Goal: Information Seeking & Learning: Learn about a topic

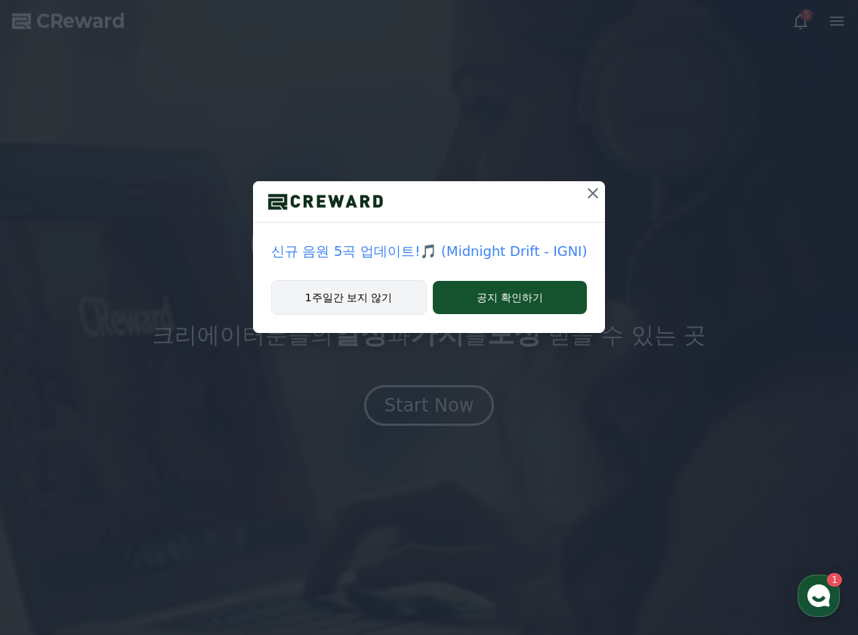
click at [375, 308] on button "1주일간 보지 않기" at bounding box center [349, 297] width 156 height 35
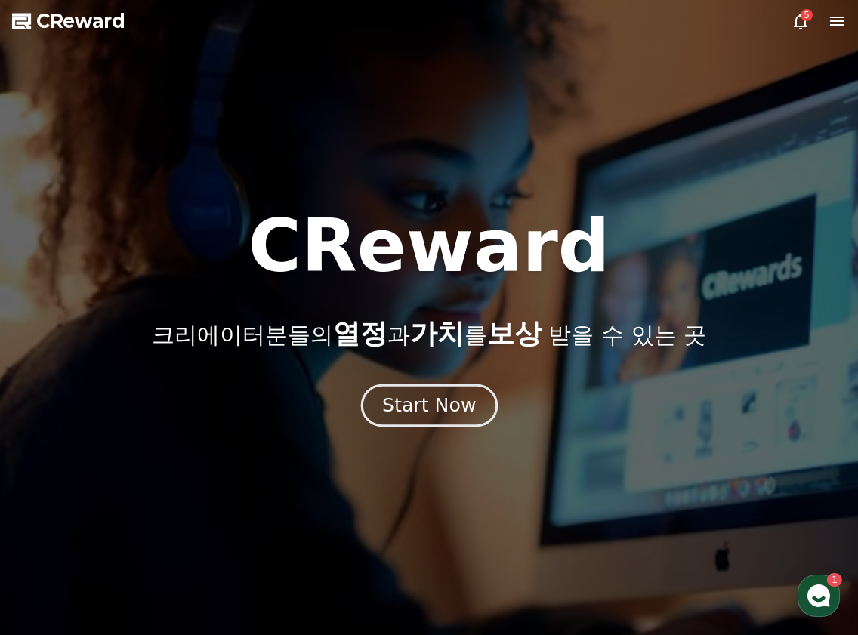
click at [446, 396] on div "Start Now" at bounding box center [429, 406] width 94 height 26
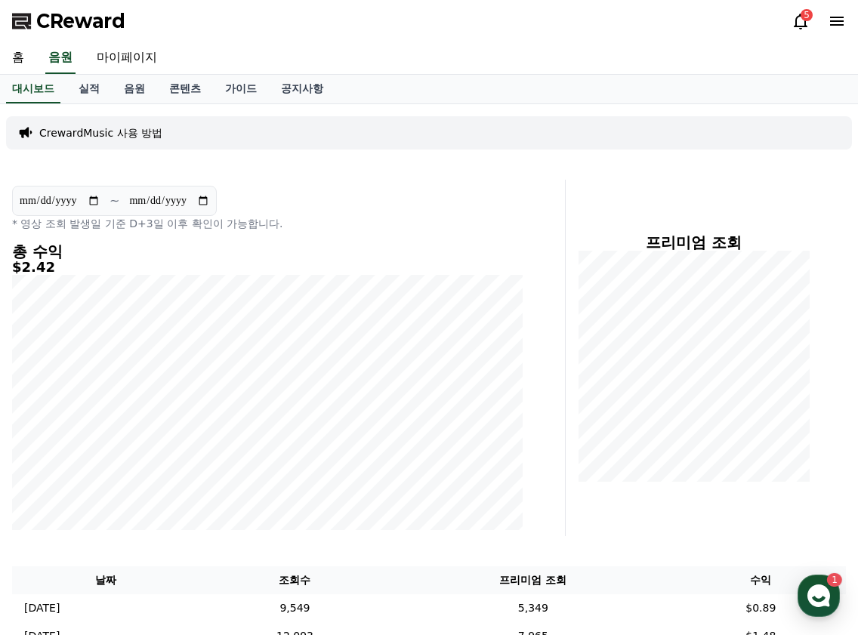
click at [119, 549] on div "**********" at bounding box center [429, 397] width 858 height 586
click at [175, 88] on link "콘텐츠" at bounding box center [185, 89] width 56 height 29
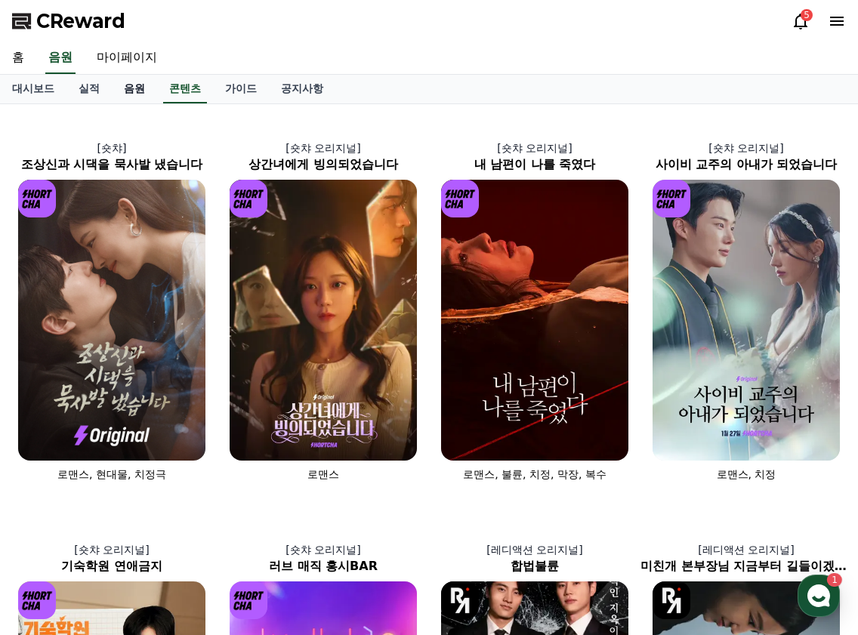
click at [143, 79] on link "음원" at bounding box center [134, 89] width 45 height 29
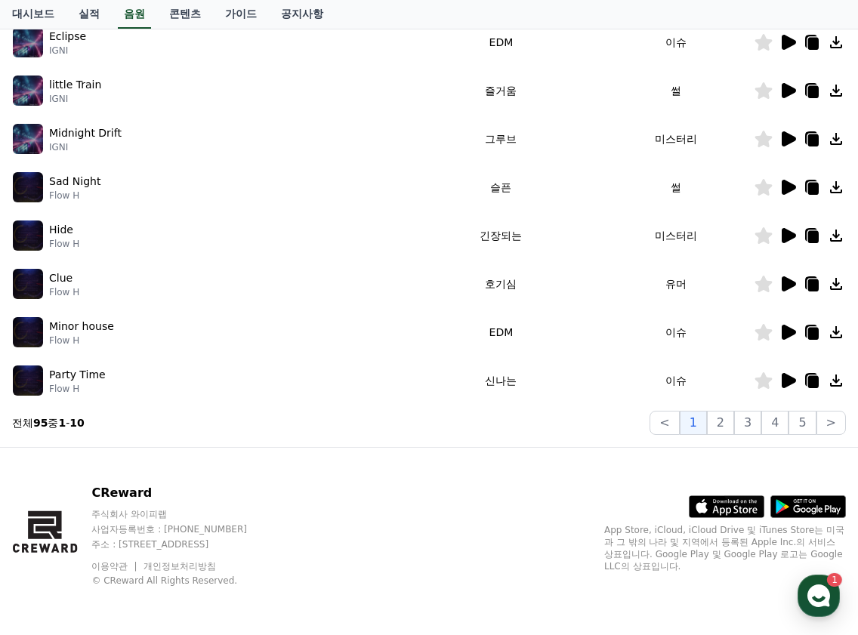
scroll to position [85, 0]
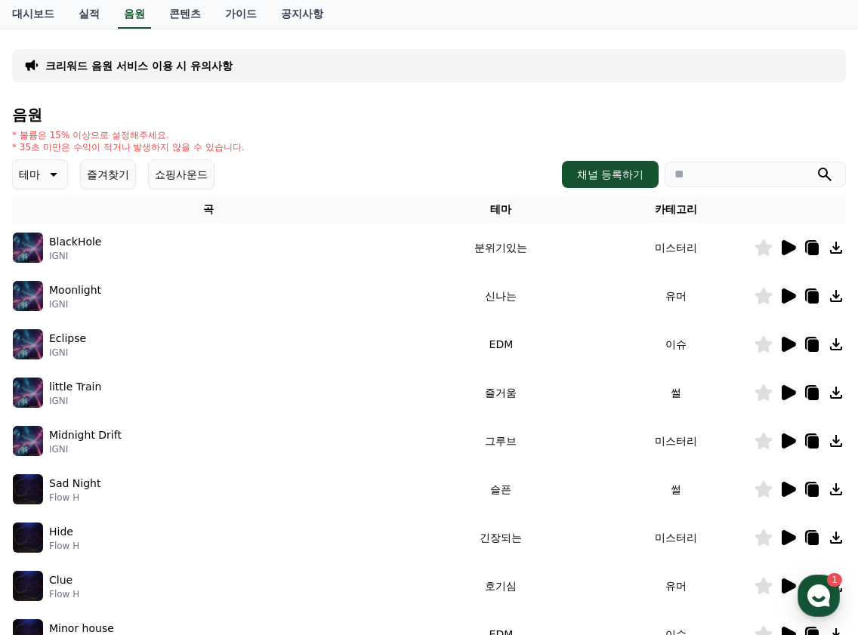
click at [46, 175] on icon at bounding box center [52, 174] width 18 height 18
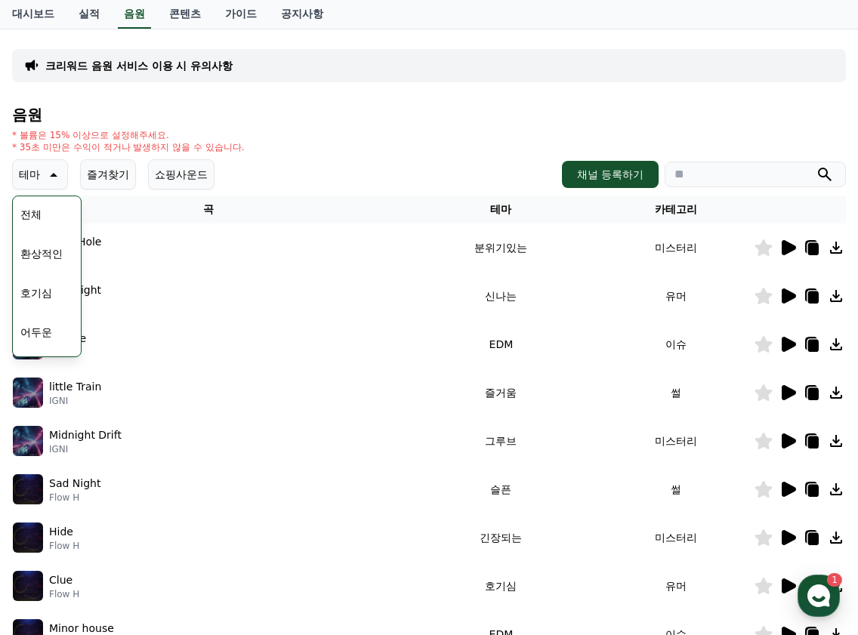
click at [31, 291] on button "호기심" at bounding box center [36, 292] width 44 height 33
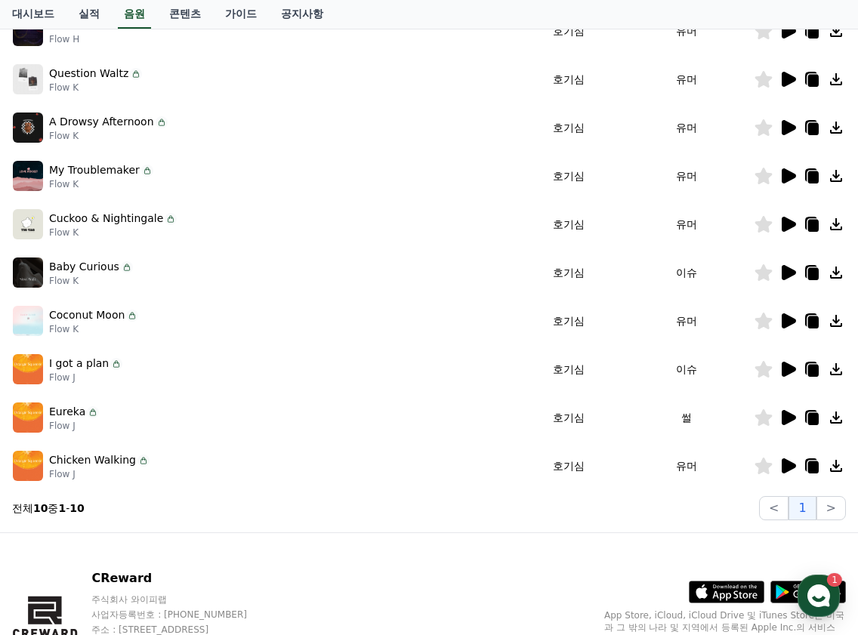
scroll to position [387, 0]
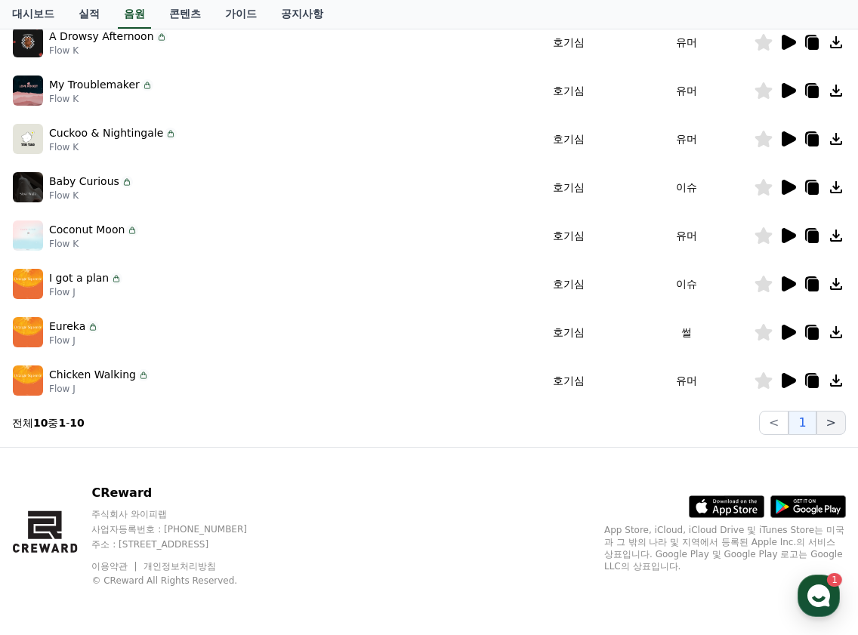
click at [827, 428] on button ">" at bounding box center [830, 423] width 29 height 24
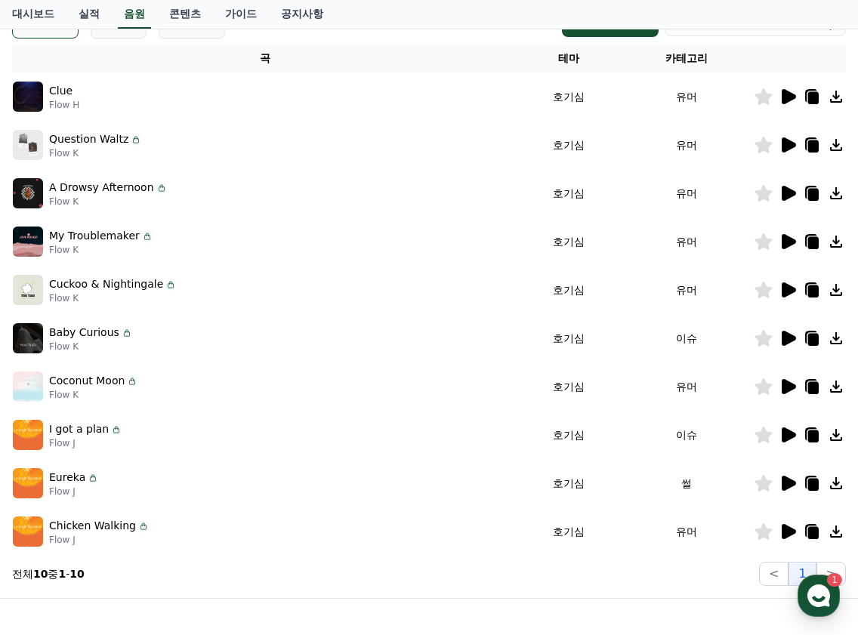
scroll to position [85, 0]
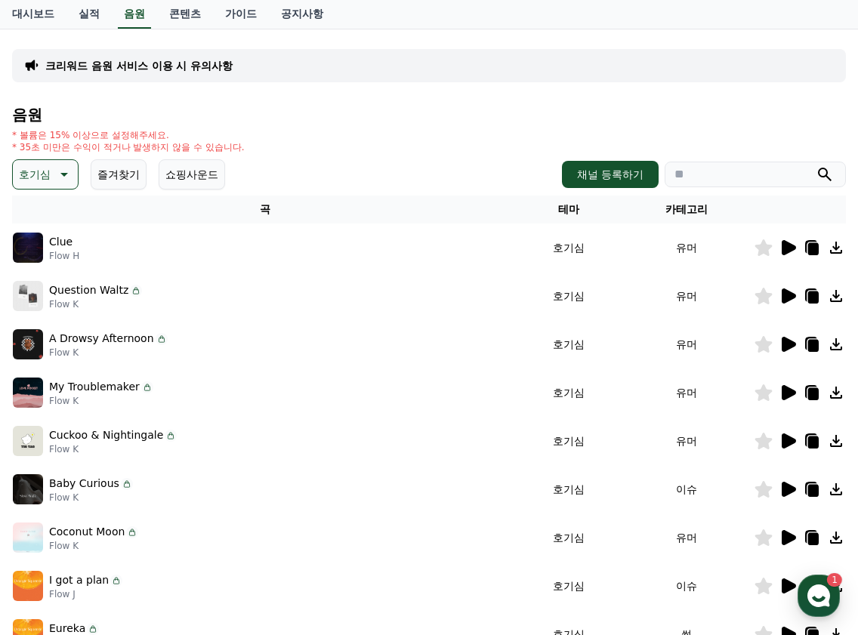
click at [60, 162] on button "호기심" at bounding box center [45, 174] width 66 height 30
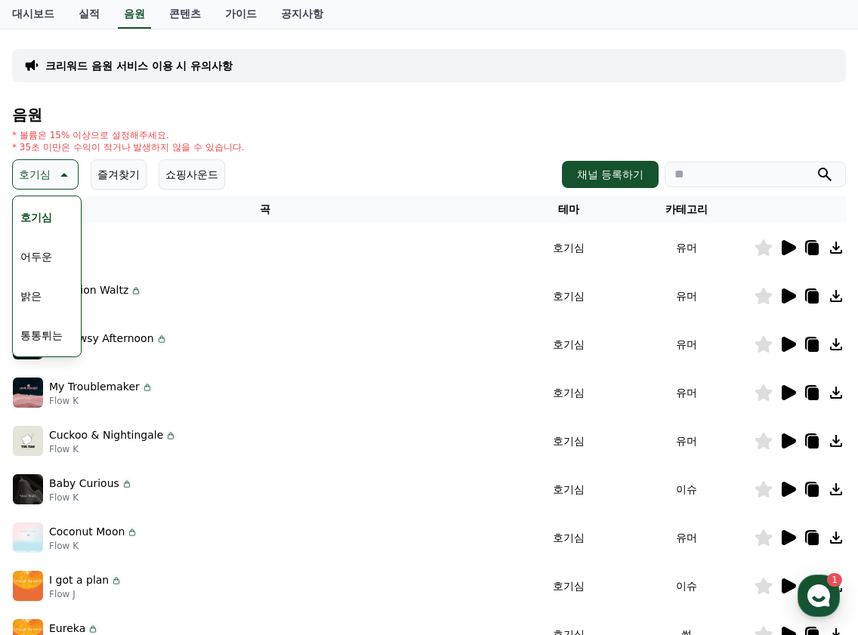
scroll to position [151, 0]
click at [38, 225] on button "밝은" at bounding box center [30, 220] width 33 height 33
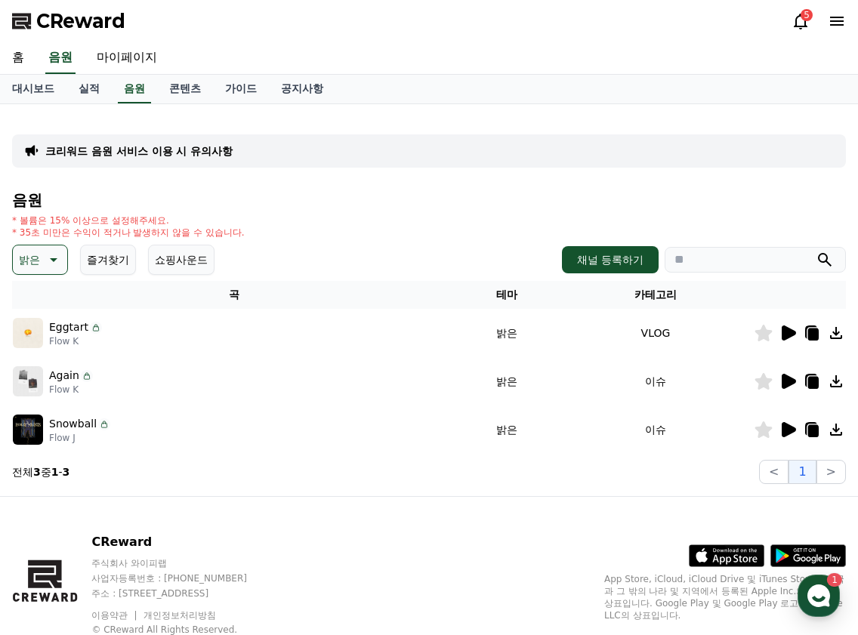
scroll to position [49, 0]
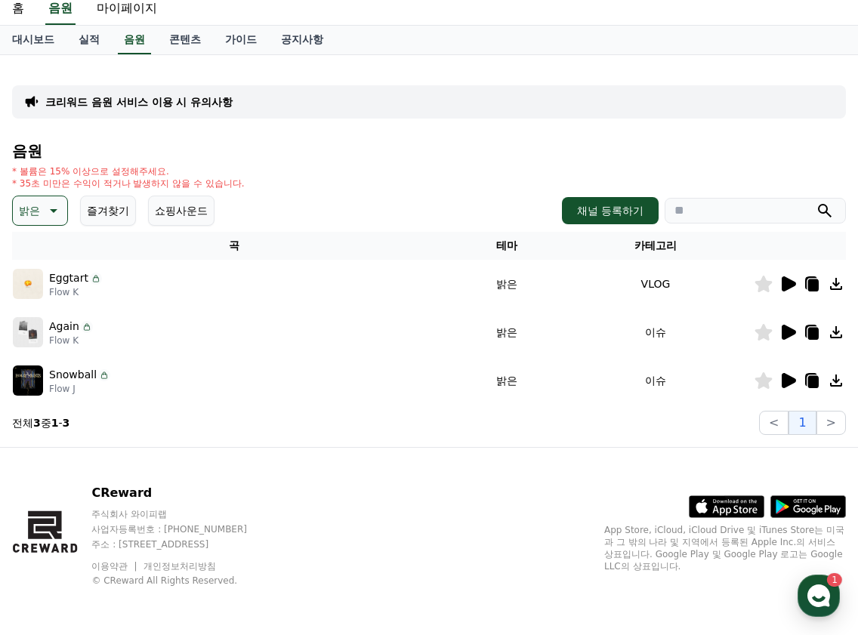
drag, startPoint x: 120, startPoint y: 468, endPoint x: 125, endPoint y: 446, distance: 22.5
click at [120, 468] on div "CReward 주식회사 와이피랩 사업자등록번호 : 655-81-03655 주소 : 경기도 김포시 양촌읍 양곡로 495, 3층 305-비이16호…" at bounding box center [429, 541] width 858 height 187
click at [60, 223] on button "밝은" at bounding box center [40, 211] width 56 height 30
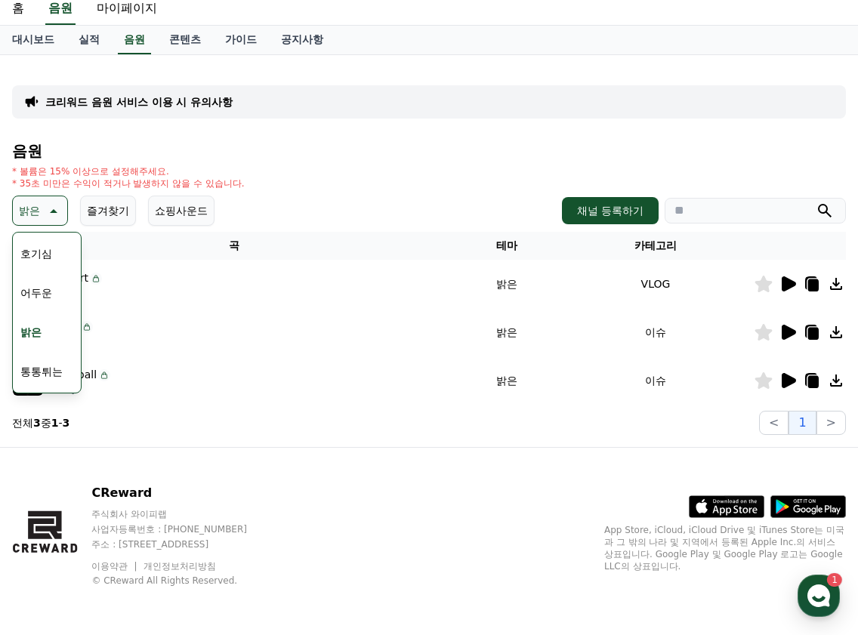
scroll to position [227, 0]
click at [47, 259] on button "신나는" at bounding box center [36, 259] width 44 height 33
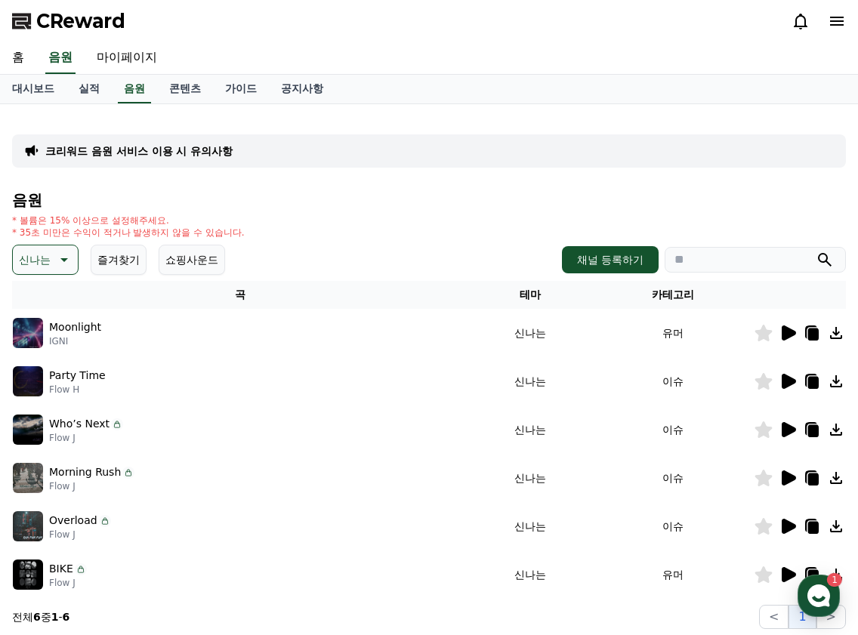
scroll to position [151, 0]
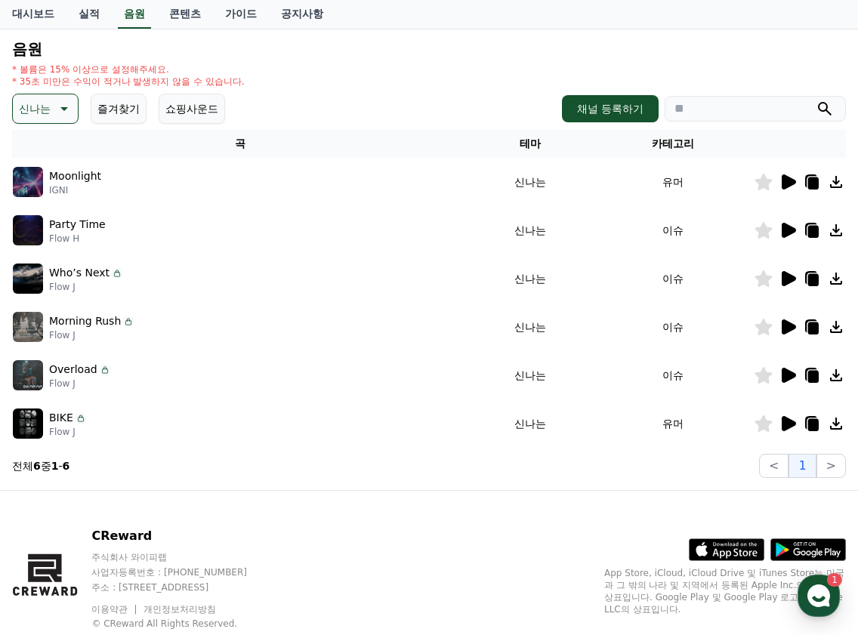
click at [65, 106] on icon at bounding box center [63, 109] width 18 height 18
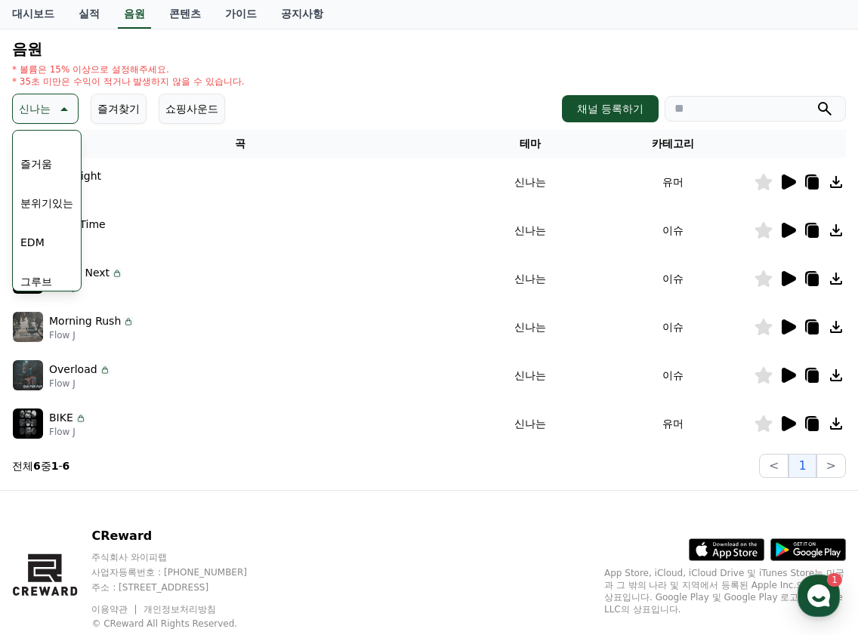
scroll to position [302, 0]
click at [39, 254] on button "즐거움" at bounding box center [36, 239] width 44 height 33
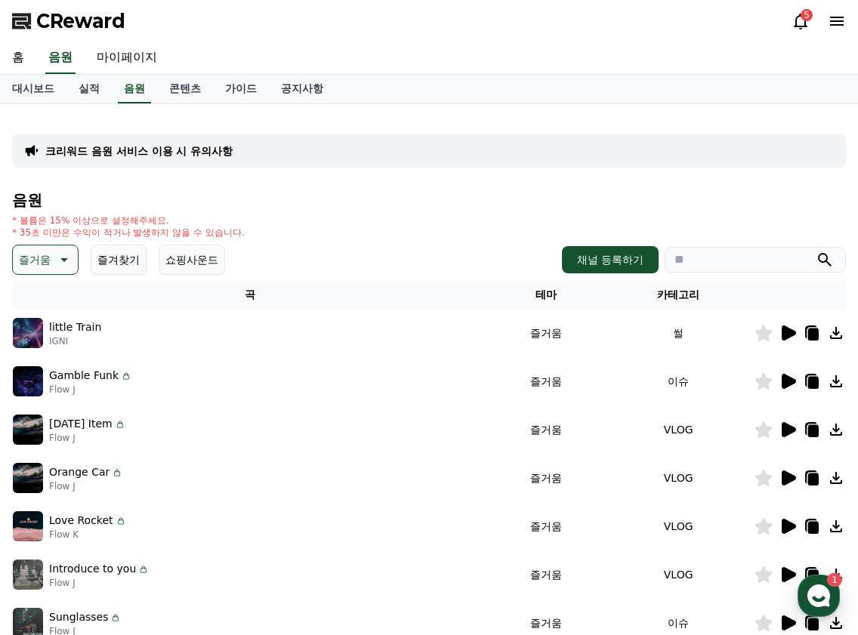
click at [107, 286] on th "곡" at bounding box center [250, 295] width 477 height 28
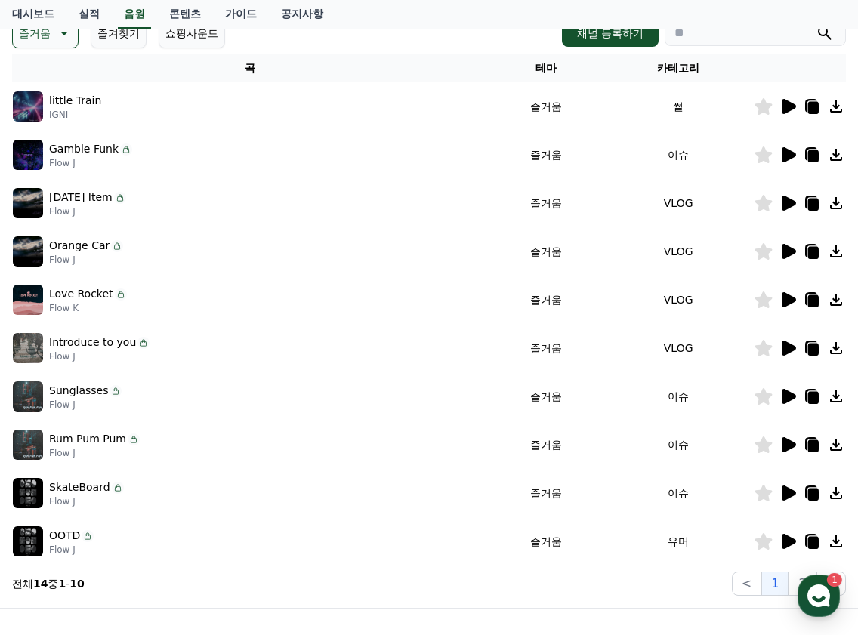
scroll to position [151, 0]
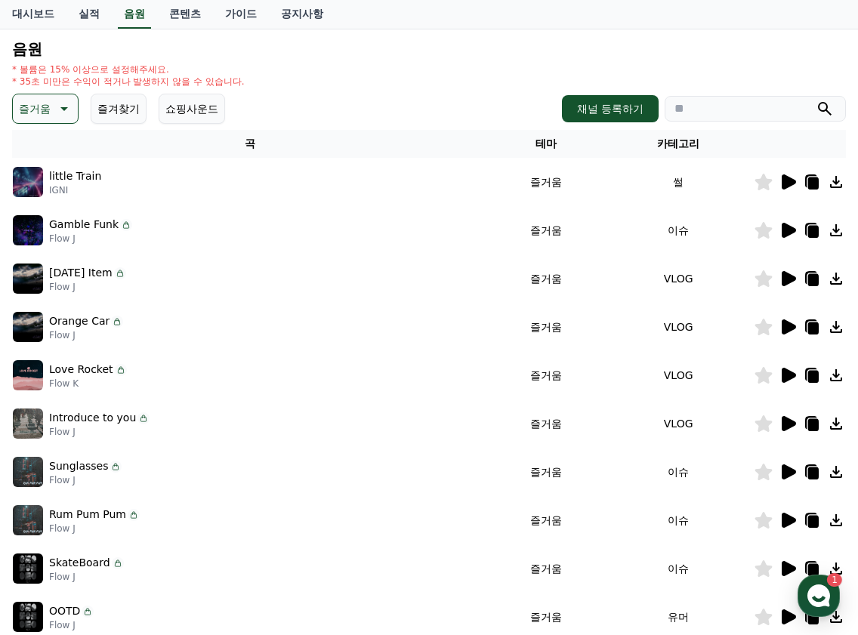
click at [66, 112] on icon at bounding box center [63, 109] width 18 height 18
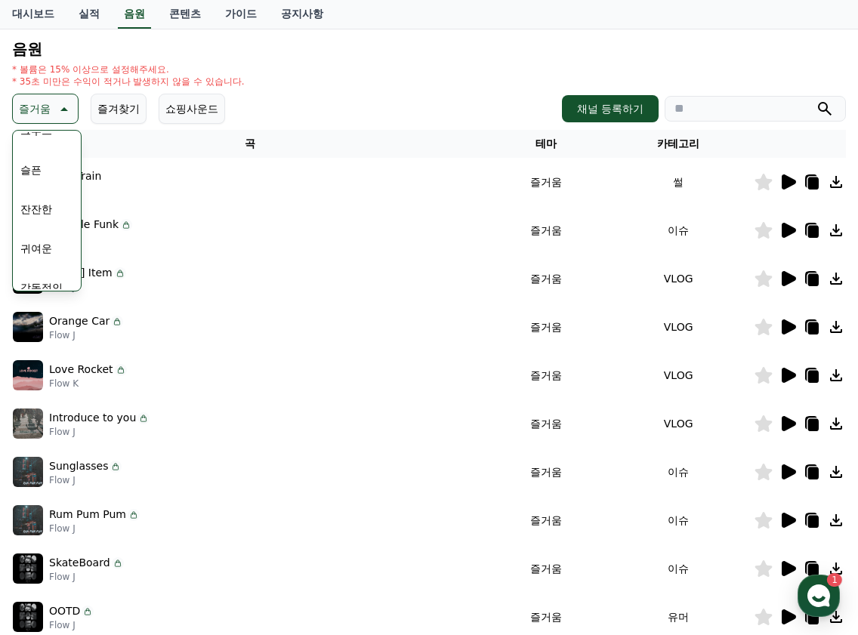
scroll to position [604, 0]
click at [38, 184] on button "귀여운" at bounding box center [36, 172] width 44 height 33
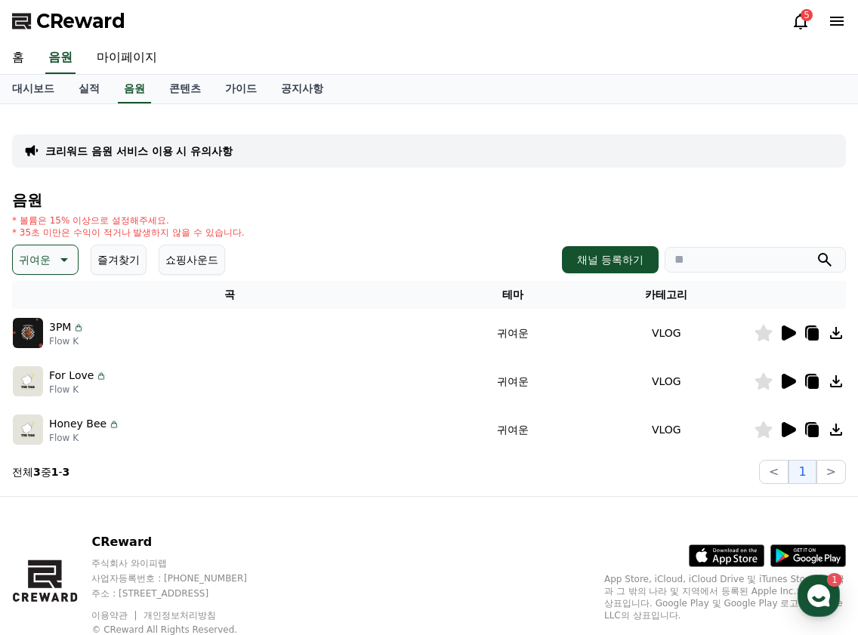
click at [69, 264] on icon at bounding box center [63, 260] width 18 height 18
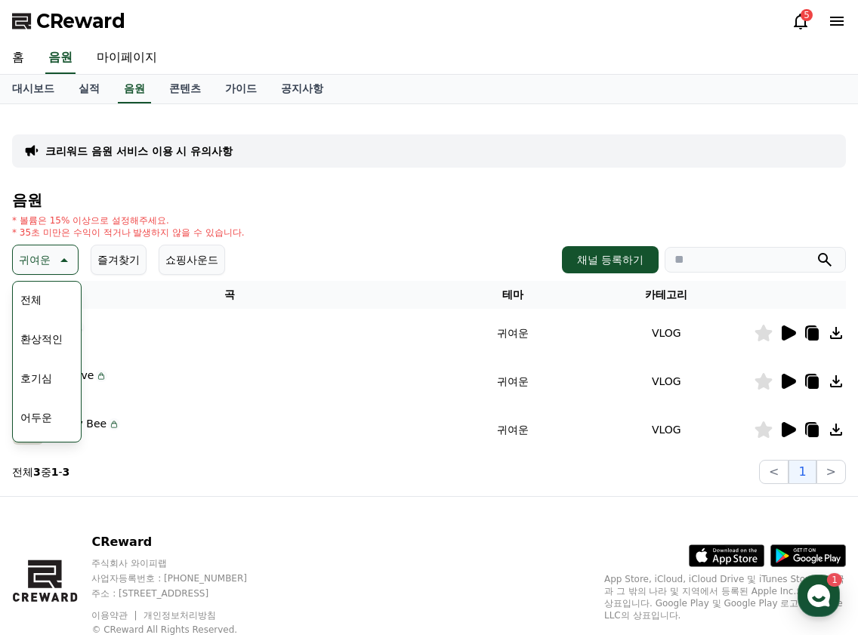
click at [51, 384] on button "호기심" at bounding box center [36, 378] width 44 height 33
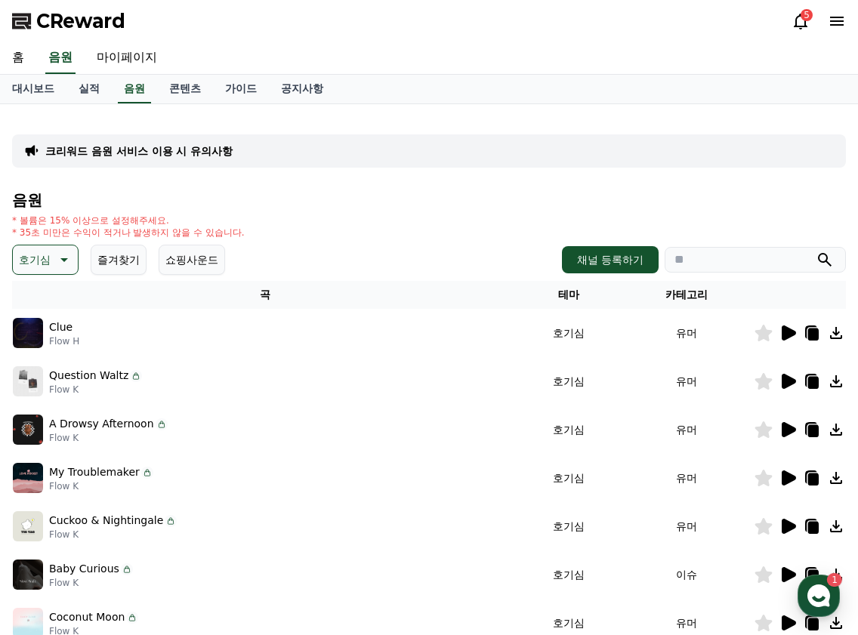
click at [727, 261] on input "search" at bounding box center [755, 260] width 181 height 26
click at [57, 269] on button "호기심" at bounding box center [45, 260] width 66 height 30
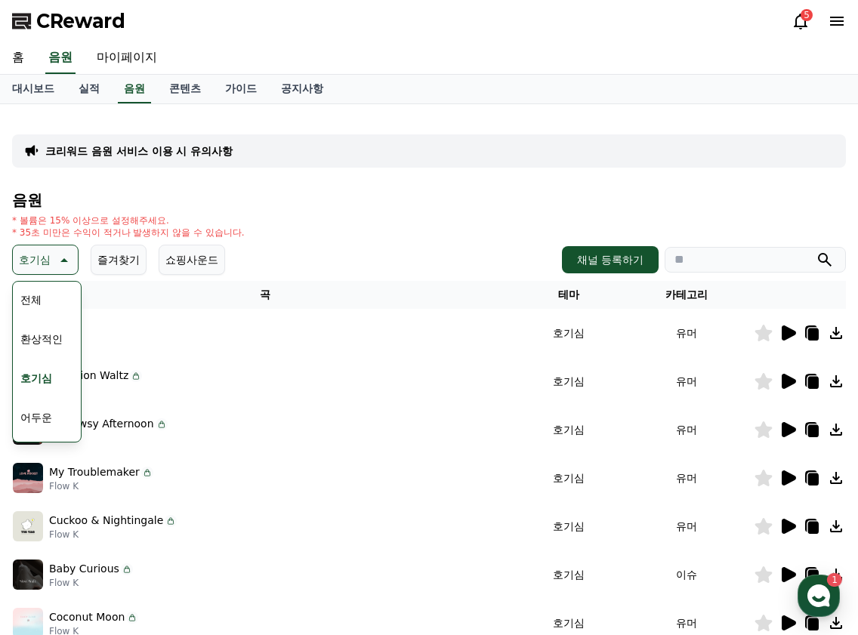
click at [23, 294] on button "전체" at bounding box center [30, 299] width 33 height 33
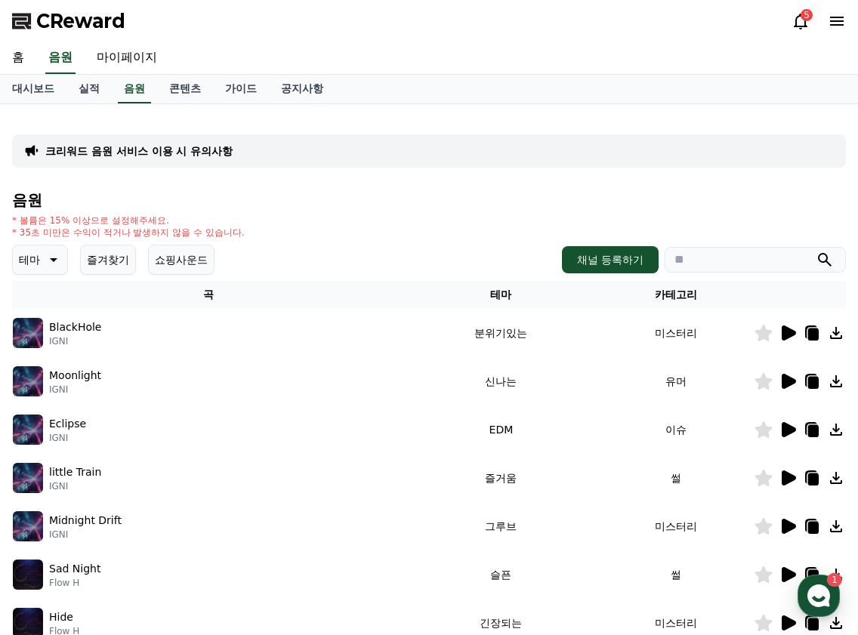
click at [781, 259] on input "search" at bounding box center [755, 260] width 181 height 26
type input "*"
type input "*****"
click at [816, 251] on button "submit" at bounding box center [825, 260] width 18 height 18
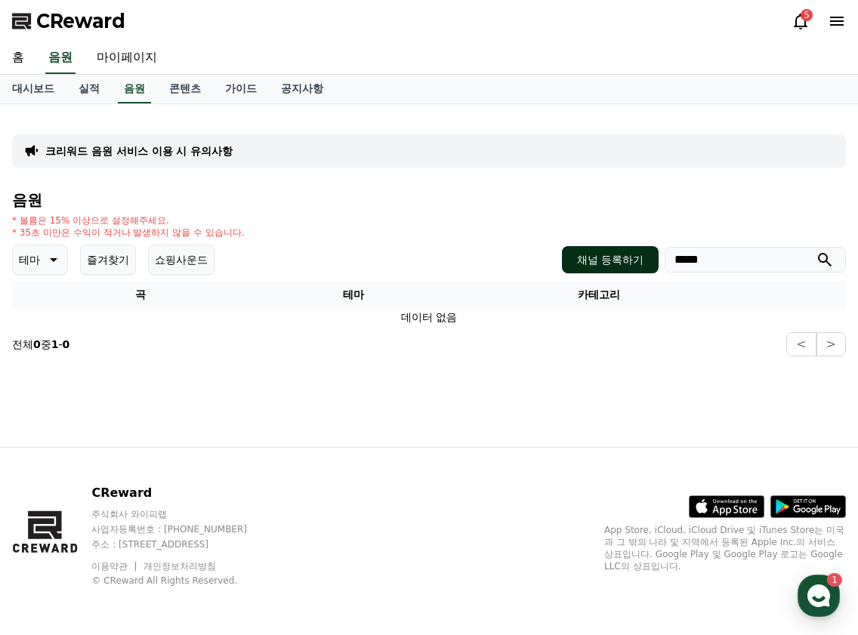
drag, startPoint x: 746, startPoint y: 261, endPoint x: 616, endPoint y: 268, distance: 130.1
click at [639, 265] on div "채널 등록하기 *****" at bounding box center [704, 259] width 284 height 27
drag, startPoint x: 341, startPoint y: 324, endPoint x: 176, endPoint y: 336, distance: 165.8
click at [333, 329] on div "음원 * 볼륨은 15% 이상으로 설정해주세요. * 35초 미만은 수익이 적거나 발생하지 않을 수 있습니다. 테마 즐겨찾기 쇼핑사운드 채널 등록…" at bounding box center [429, 274] width 834 height 165
drag, startPoint x: 568, startPoint y: 418, endPoint x: 657, endPoint y: 404, distance: 90.3
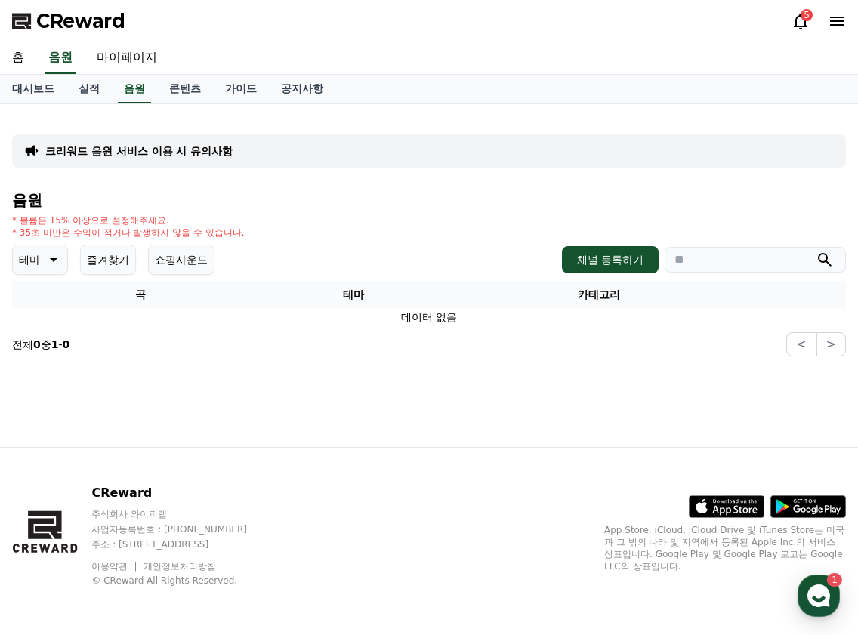
click at [575, 418] on div "크리워드 음원 서비스 이용 시 유의사항 음원 * 볼륨은 15% 이상으로 설정해주세요. * 35초 미만은 수익이 적거나 발생하지 않을 수 있습니…" at bounding box center [429, 275] width 858 height 343
click at [832, 264] on icon "submit" at bounding box center [825, 260] width 18 height 18
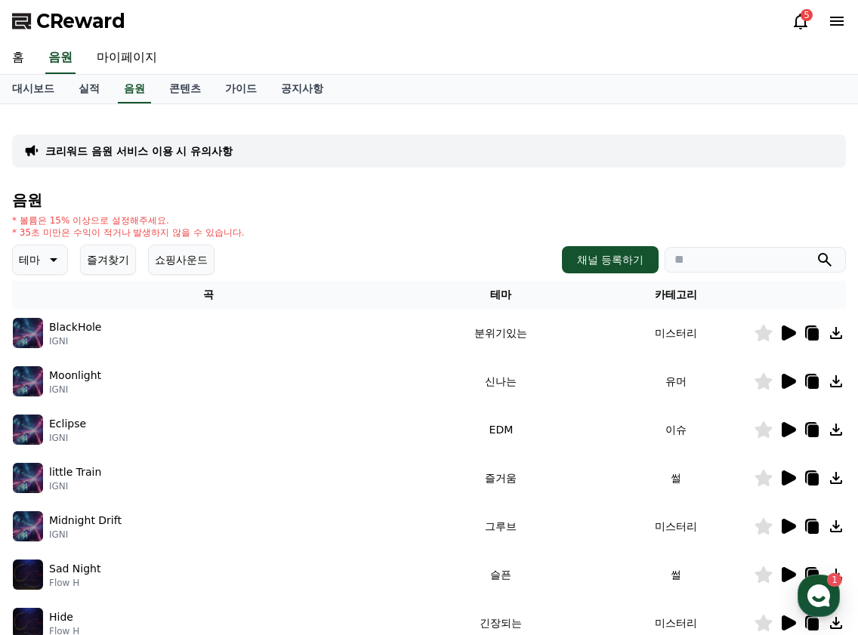
click at [768, 234] on div "* 볼륨은 15% 이상으로 설정해주세요. * 35초 미만은 수익이 적거나 발생하지 않을 수 있습니다." at bounding box center [429, 227] width 834 height 24
drag, startPoint x: 112, startPoint y: 214, endPoint x: 167, endPoint y: 217, distance: 55.2
click at [123, 214] on div "음원 * 볼륨은 15% 이상으로 설정해주세요. * 35초 미만은 수익이 적거나 발생하지 않을 수 있습니다. 테마 즐겨찾기 쇼핑사운드 채널 등록…" at bounding box center [429, 507] width 834 height 631
click at [732, 258] on input "search" at bounding box center [755, 260] width 181 height 26
type input "******"
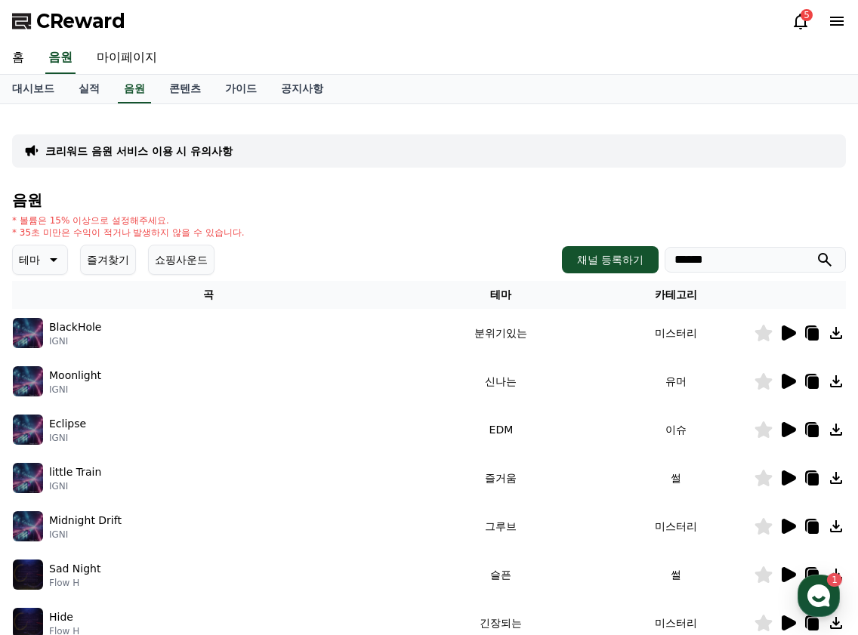
click at [816, 251] on button "submit" at bounding box center [825, 260] width 18 height 18
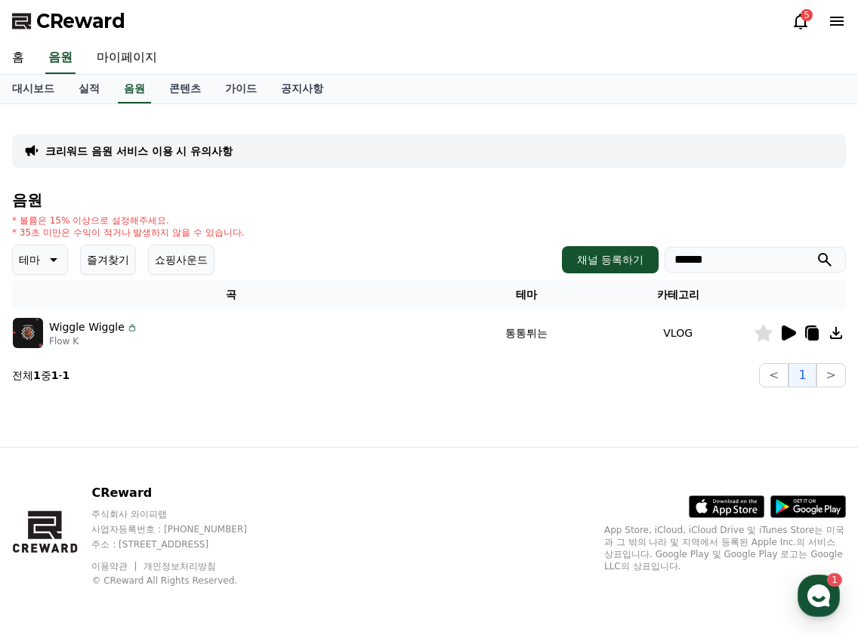
drag, startPoint x: 811, startPoint y: 337, endPoint x: 800, endPoint y: 334, distance: 11.7
click at [811, 337] on icon at bounding box center [813, 335] width 11 height 12
